Goal: Find specific page/section: Find specific page/section

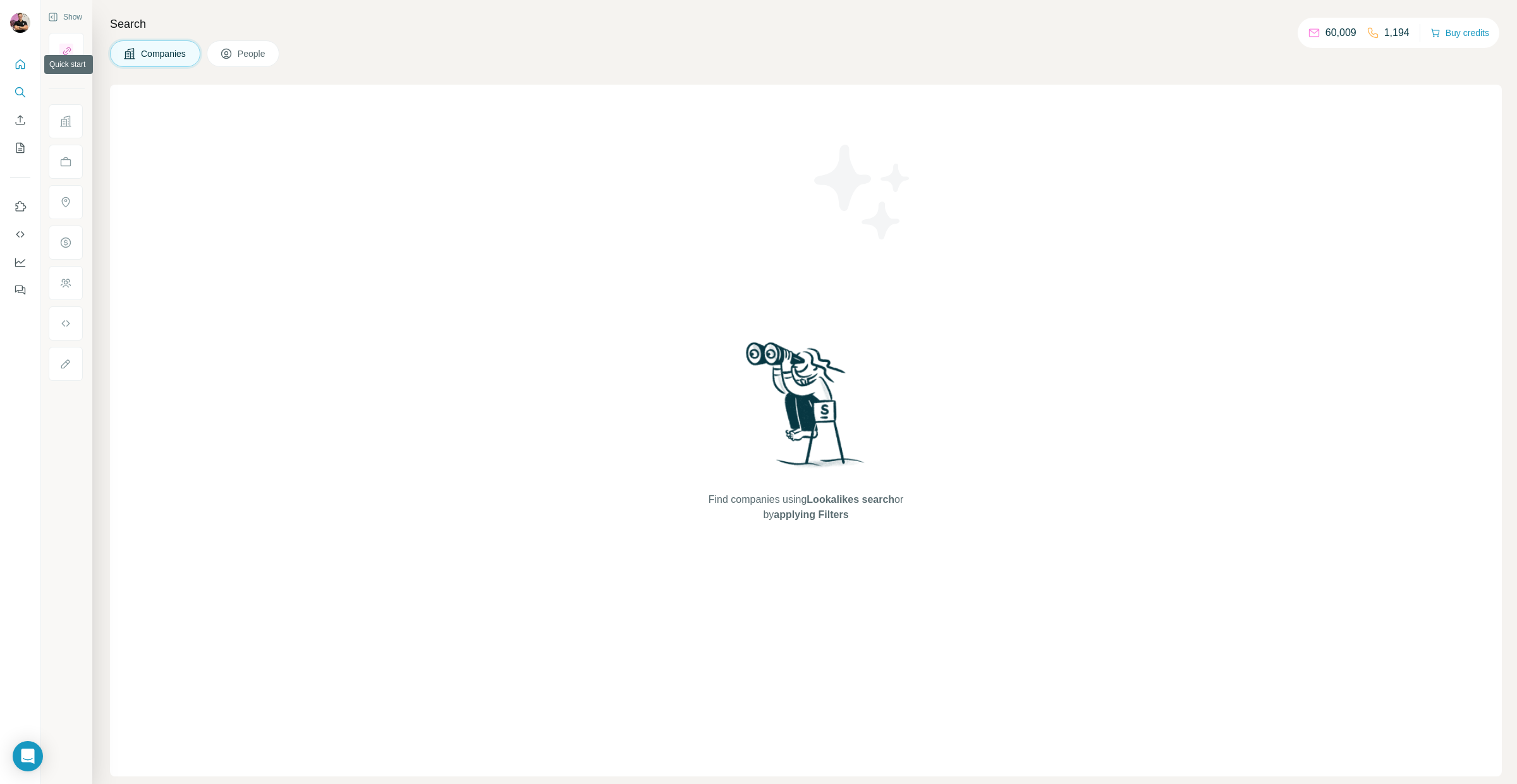
click at [20, 62] on icon "Quick start" at bounding box center [20, 65] width 13 height 13
click at [14, 23] on img at bounding box center [20, 22] width 20 height 20
click at [11, 19] on img at bounding box center [20, 22] width 20 height 20
click at [14, 20] on img at bounding box center [20, 22] width 20 height 20
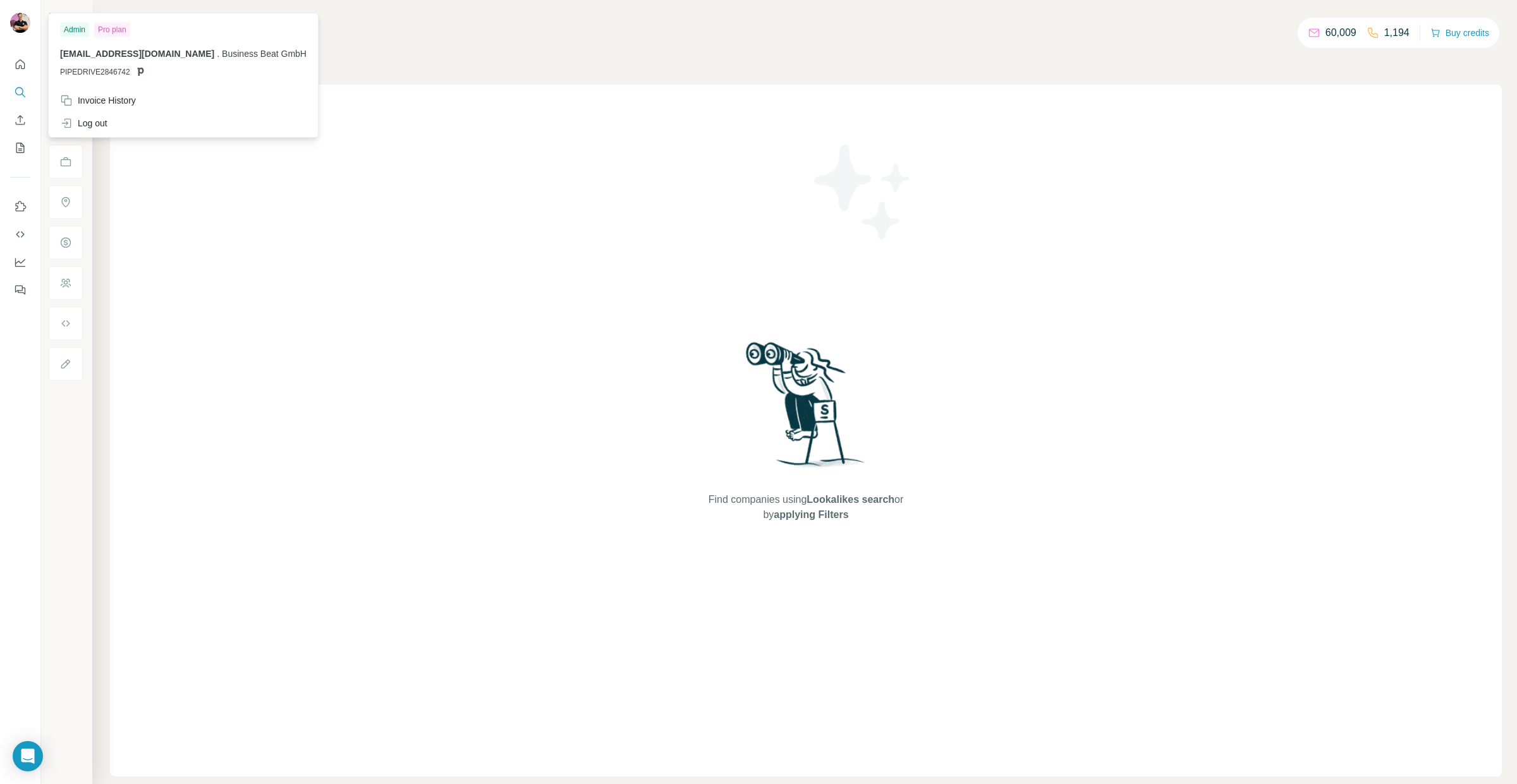
click at [14, 20] on img at bounding box center [20, 22] width 20 height 20
click at [380, 171] on div "Find companies using Lookalikes search or by applying Filters" at bounding box center [806, 430] width 1392 height 691
click at [243, 51] on span "People" at bounding box center [252, 53] width 29 height 13
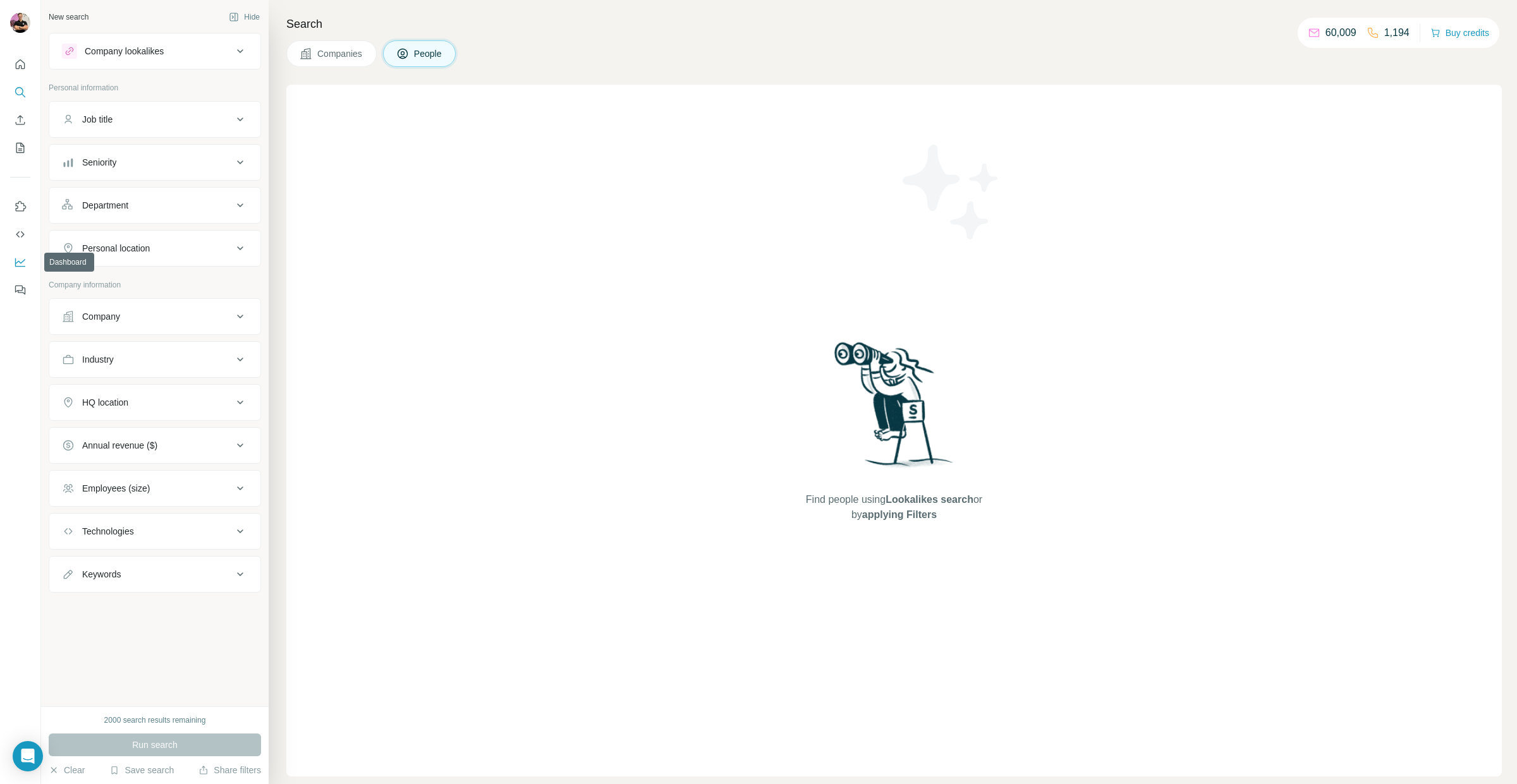
click at [18, 260] on icon "Dashboard" at bounding box center [20, 262] width 13 height 13
